Goal: Task Accomplishment & Management: Use online tool/utility

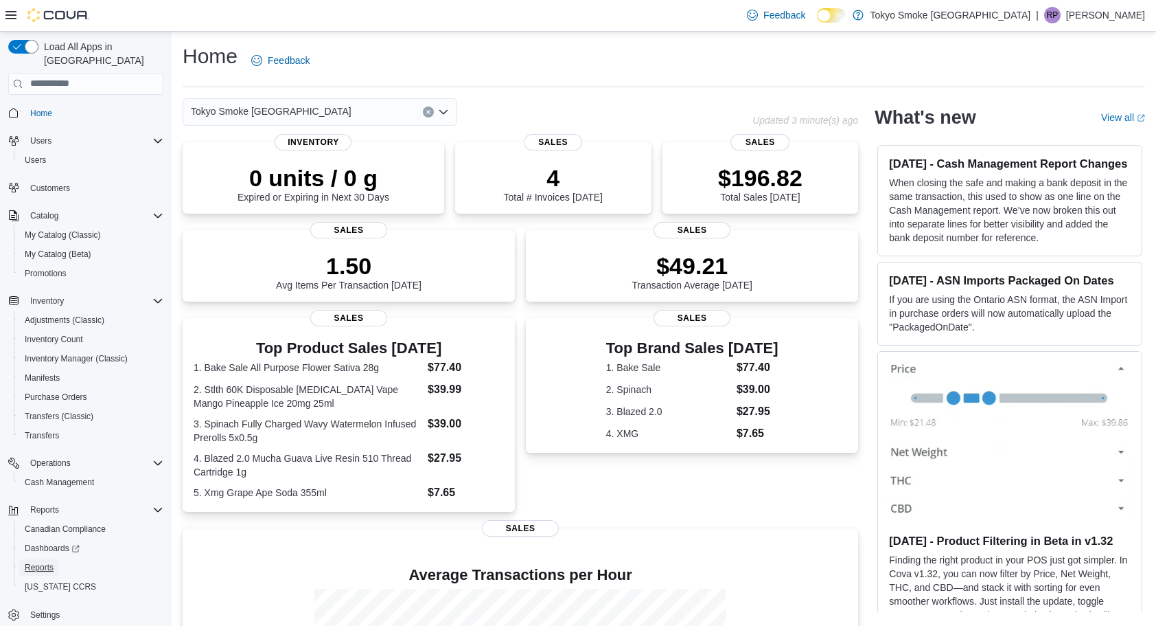
click at [50, 562] on span "Reports" at bounding box center [39, 567] width 29 height 11
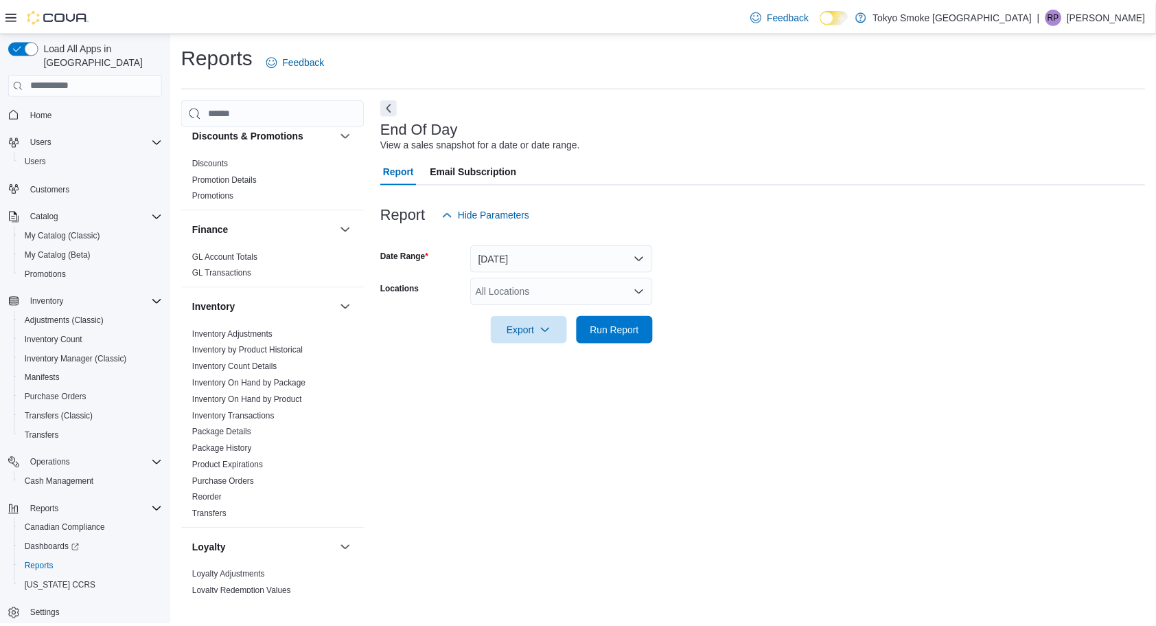
scroll to position [279, 0]
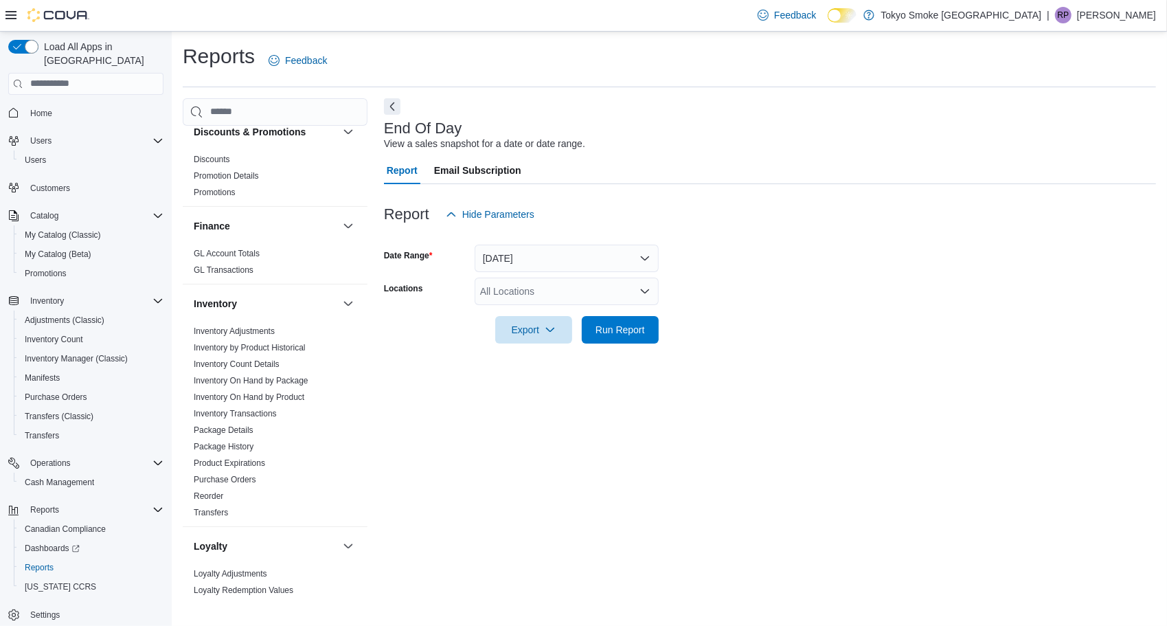
click at [210, 494] on link "Reorder" at bounding box center [209, 496] width 30 height 10
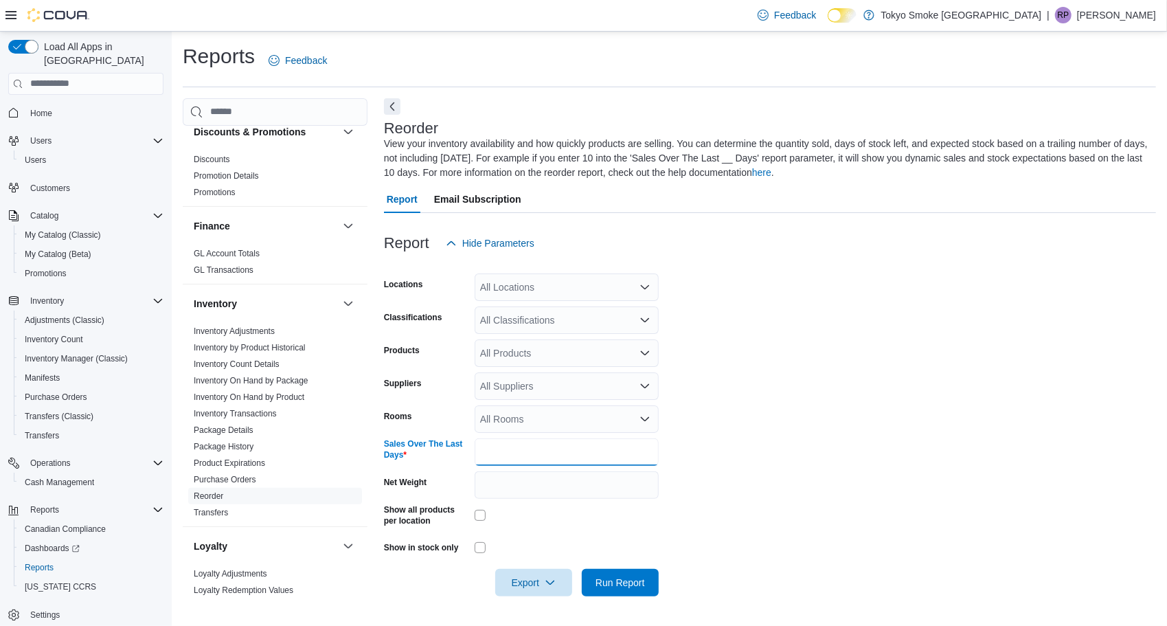
click at [544, 452] on input "*" at bounding box center [566, 451] width 184 height 27
click at [647, 385] on icon "Open list of options" at bounding box center [645, 385] width 8 height 4
click at [735, 374] on form "Locations All Locations Classifications All Classifications Products All Produc…" at bounding box center [770, 426] width 772 height 339
click at [647, 351] on icon "Open list of options" at bounding box center [645, 352] width 8 height 4
click at [649, 321] on icon "Open list of options" at bounding box center [644, 319] width 11 height 11
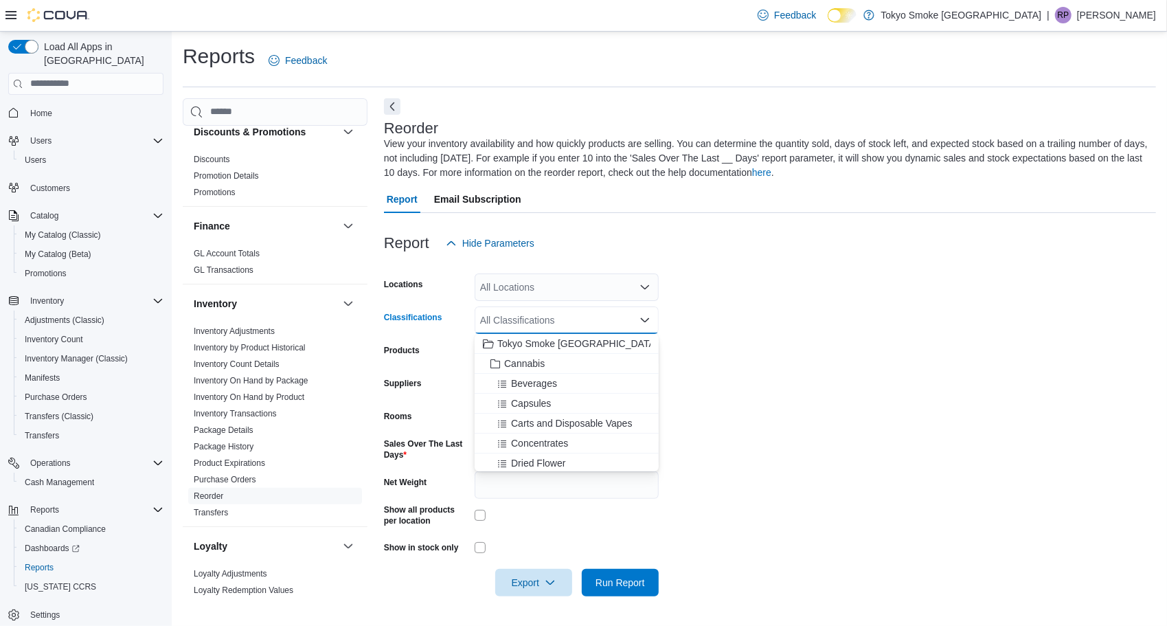
click at [607, 358] on div "Cannabis" at bounding box center [567, 363] width 168 height 14
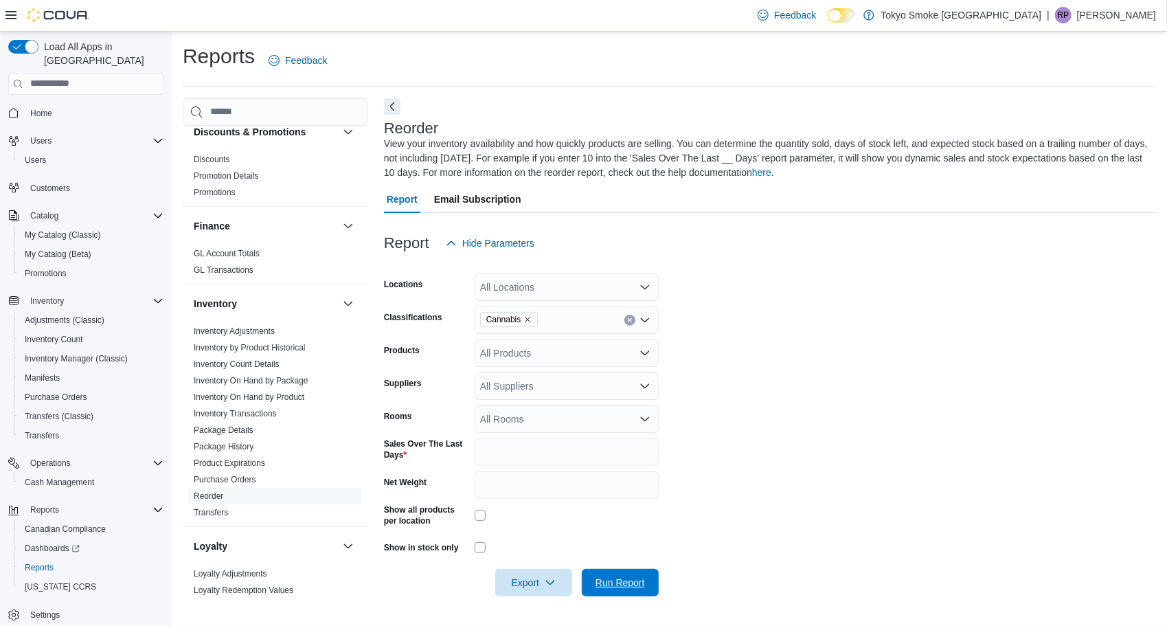
click at [602, 588] on span "Run Report" at bounding box center [620, 582] width 60 height 27
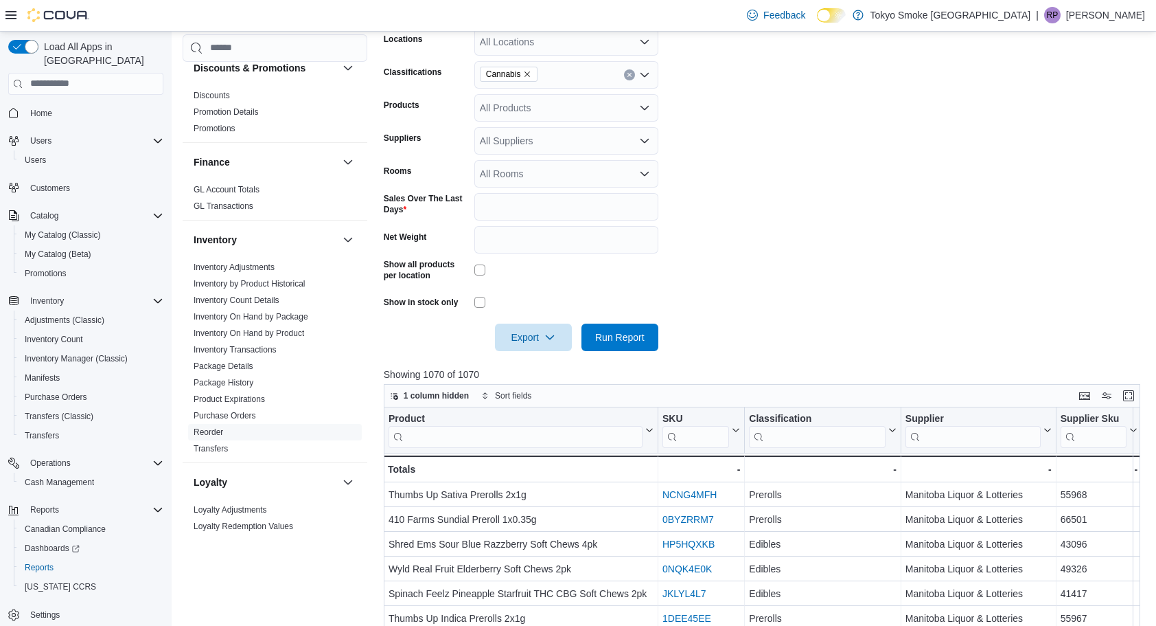
scroll to position [247, 0]
click at [537, 335] on span "Export" at bounding box center [533, 334] width 60 height 27
click at [538, 354] on button "Export to Excel" at bounding box center [535, 362] width 78 height 27
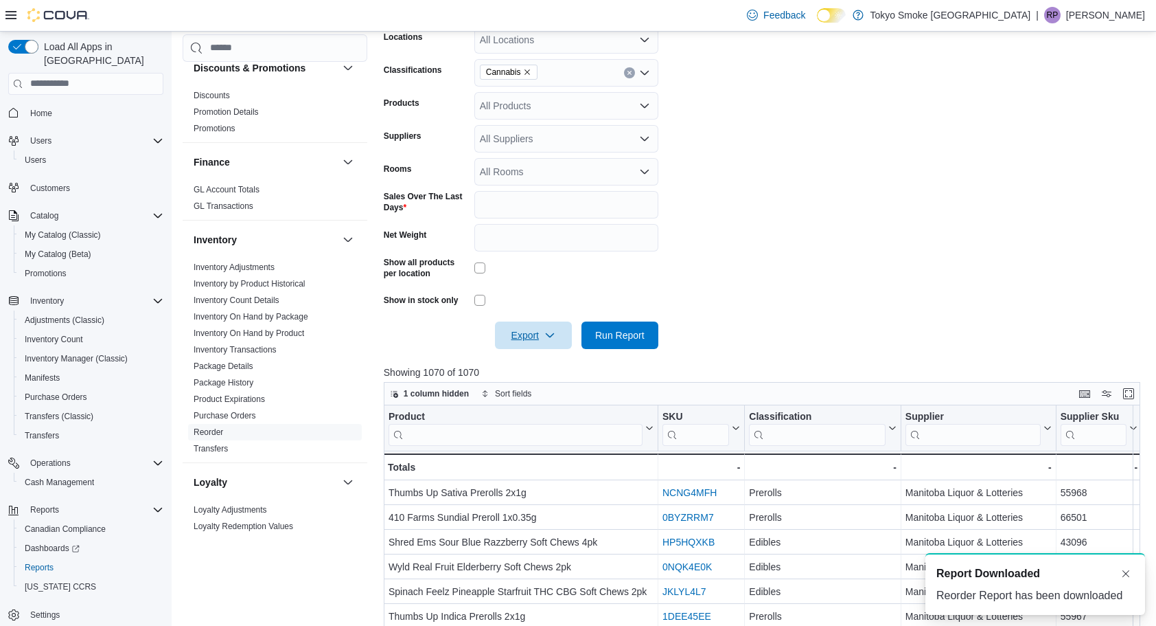
scroll to position [0, 0]
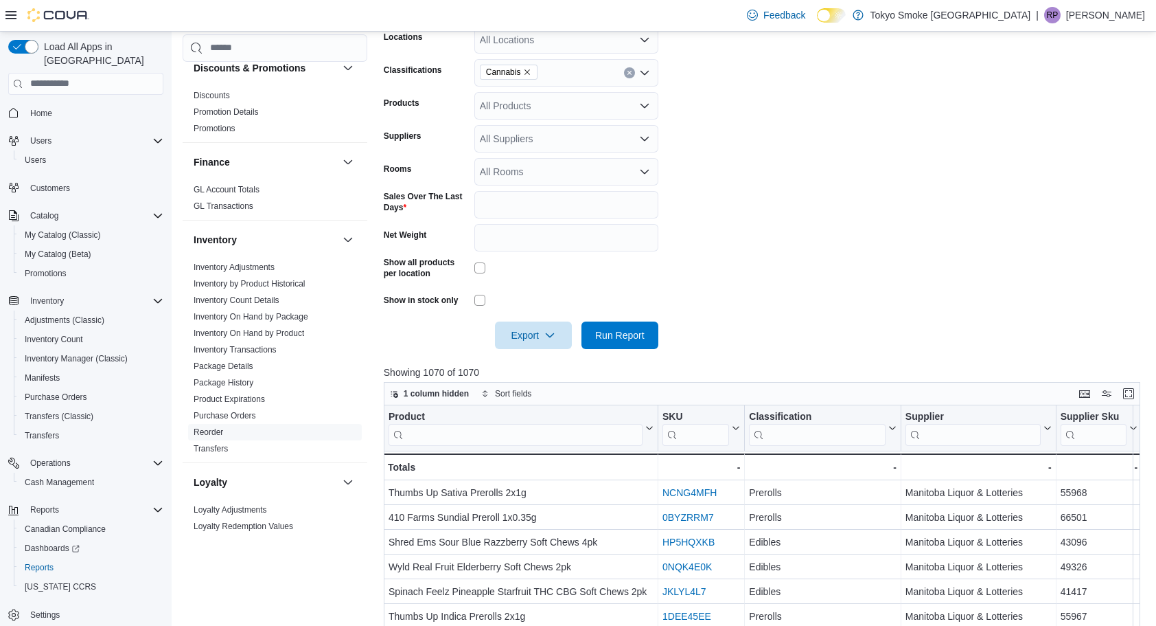
click at [798, 193] on form "Locations All Locations Classifications Cannabis Products All Products Supplier…" at bounding box center [766, 179] width 764 height 339
